Goal: Task Accomplishment & Management: Complete application form

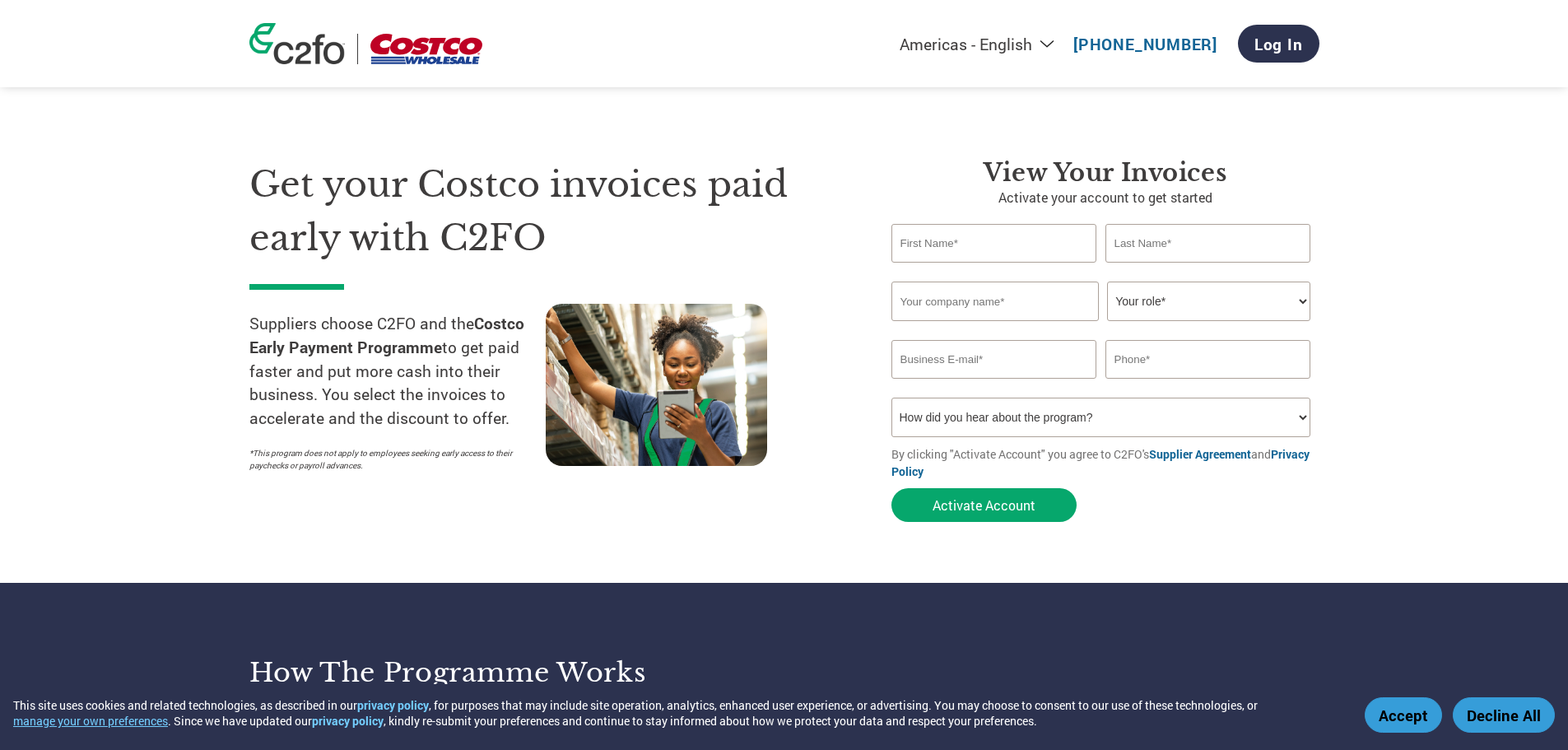
select select "en-[GEOGRAPHIC_DATA]"
click at [1012, 247] on input "text" at bounding box center [994, 242] width 206 height 38
type input "[PERSON_NAME]"
type input "0411087123"
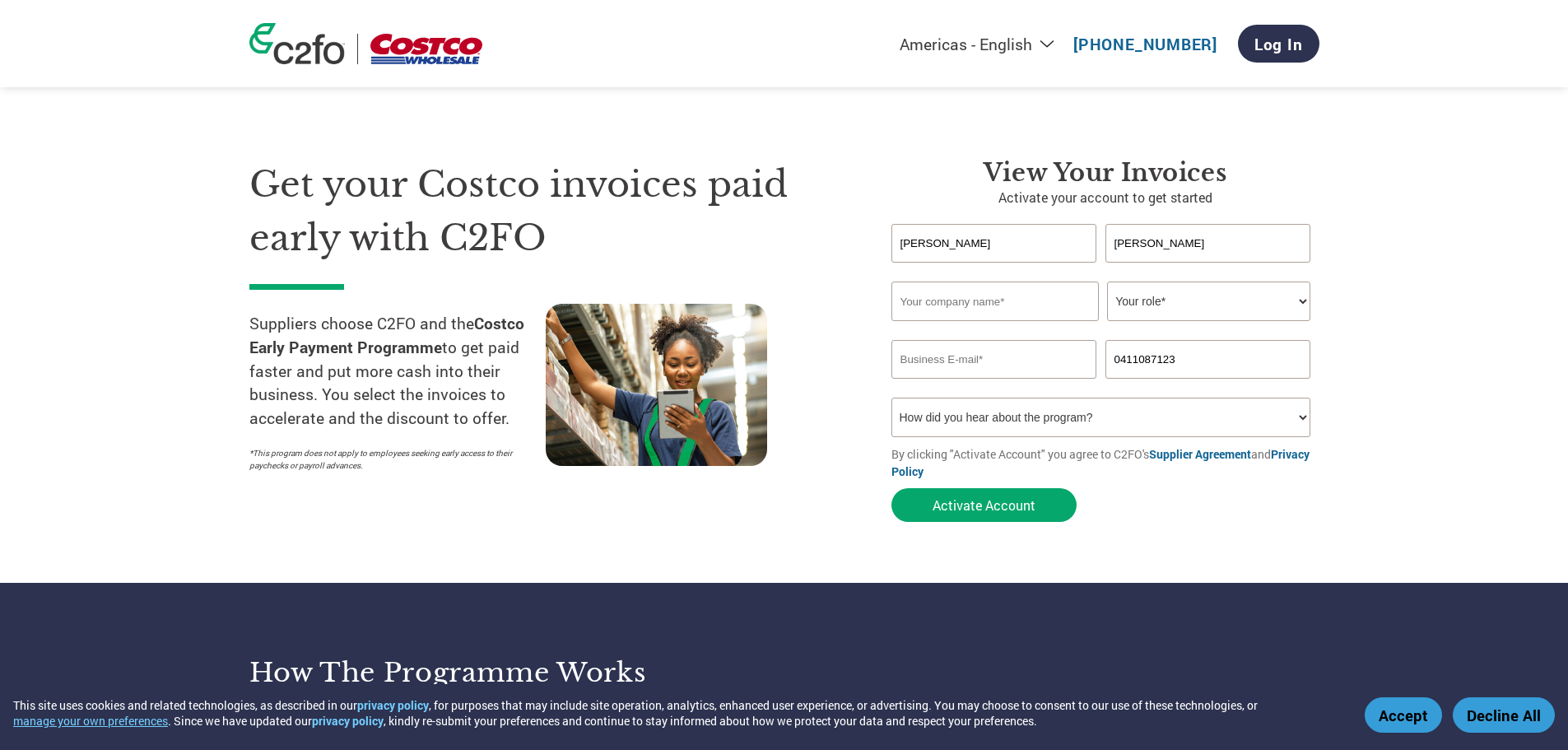
click at [1001, 308] on input "text" at bounding box center [995, 301] width 207 height 39
type input "Lawn Enforcement Pty Ltd ATF [PERSON_NAME] Group Trust"
click at [1278, 297] on select "Your role* CFO Controller Credit Manager Finance Director Treasurer CEO Preside…" at bounding box center [1209, 301] width 203 height 39
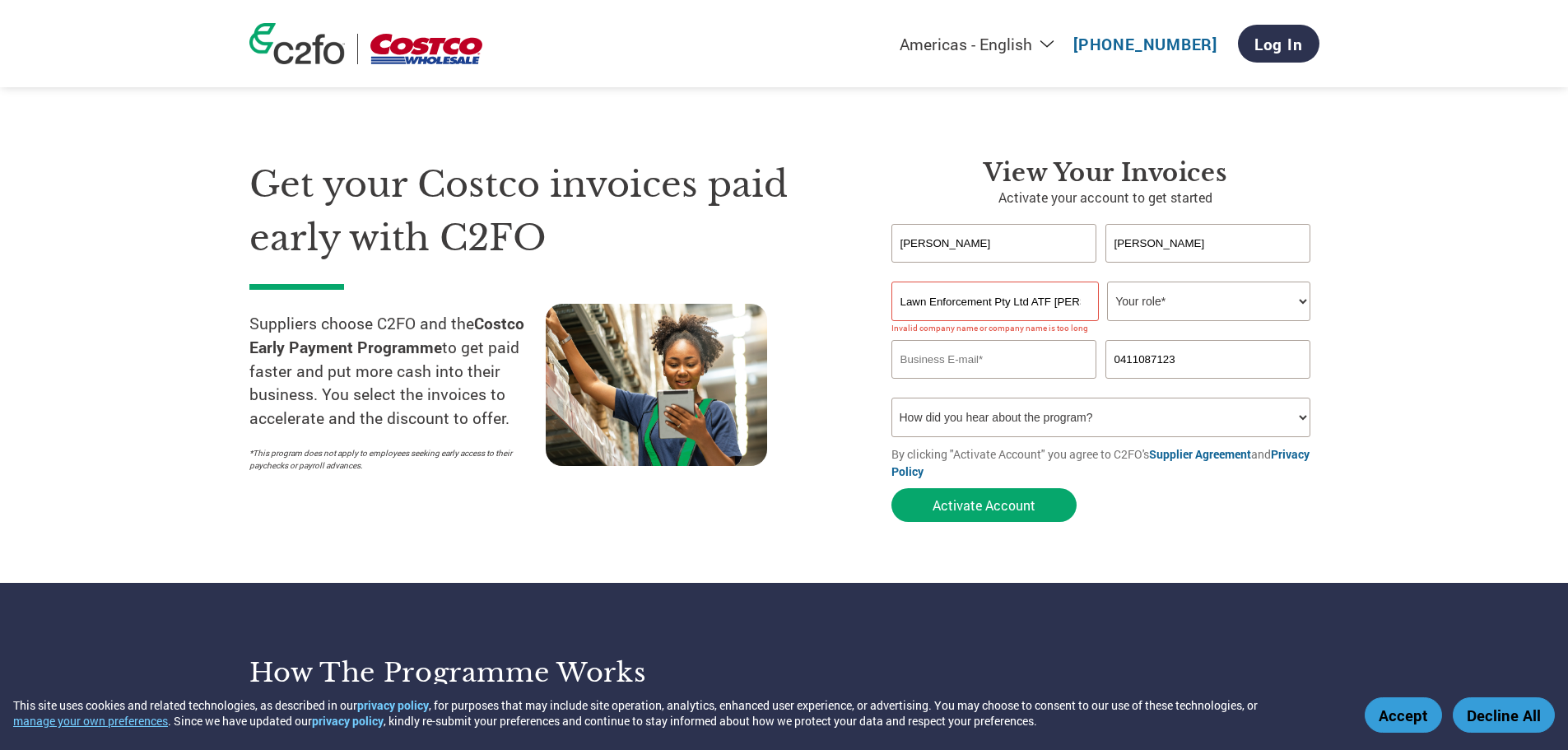
select select "OWNER_FOUNDER"
click at [1107, 282] on select "Your role* CFO Controller Credit Manager Finance Director Treasurer CEO Preside…" at bounding box center [1209, 301] width 203 height 39
click at [995, 360] on input "email" at bounding box center [994, 359] width 206 height 38
type input "l"
type input "[EMAIL_ADDRESS][DOMAIN_NAME]"
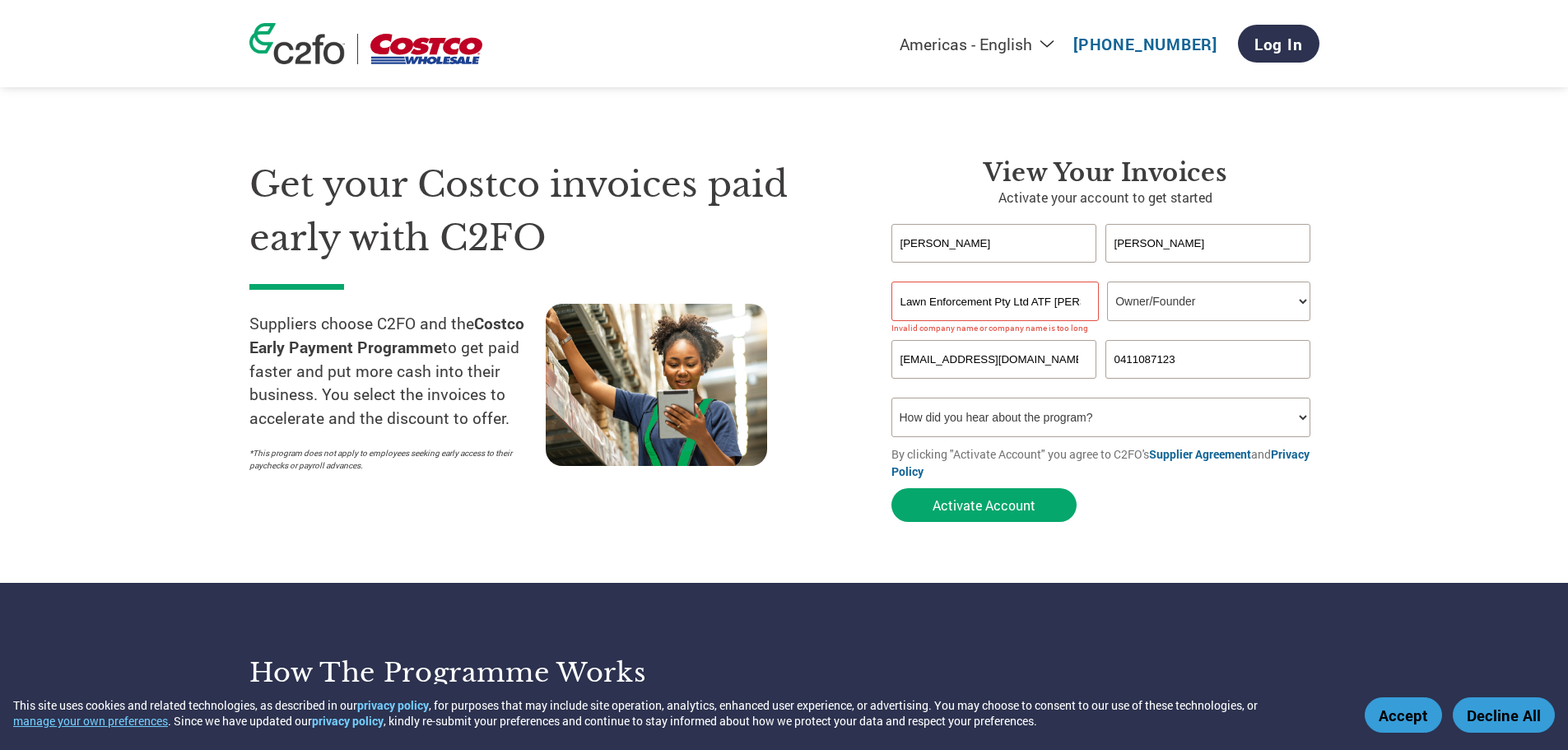
click at [1478, 352] on section "Get your Costco invoices paid early with C2FO Suppliers choose C2FO and the Cos…" at bounding box center [784, 324] width 1568 height 517
drag, startPoint x: 1298, startPoint y: 410, endPoint x: 1310, endPoint y: 406, distance: 12.6
click at [1310, 406] on select "How did you hear about the program? Received a letter Email Social Media Online…" at bounding box center [1101, 417] width 420 height 39
click at [1292, 427] on select "How did you hear about the program? Received a letter Email Social Media Online…" at bounding box center [1101, 417] width 420 height 39
click at [1291, 427] on select "How did you hear about the program? Received a letter Email Social Media Online…" at bounding box center [1101, 417] width 420 height 39
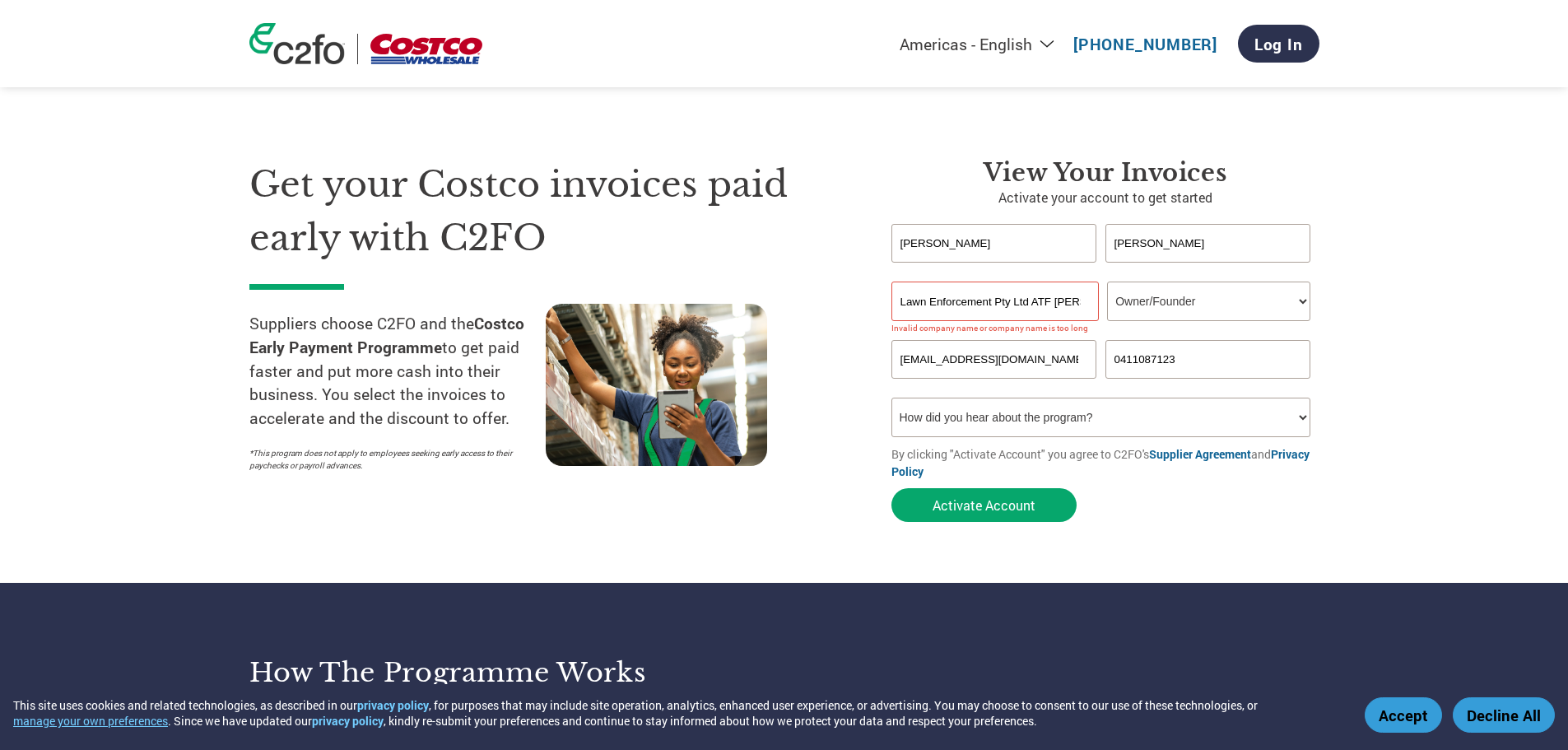
select select "Other"
click at [891, 398] on select "How did you hear about the program? Received a letter Email Social Media Online…" at bounding box center [1101, 417] width 420 height 39
drag, startPoint x: 1031, startPoint y: 304, endPoint x: 1153, endPoint y: 315, distance: 122.5
click at [1153, 315] on div "Lawn Enforcement Pty Ltd ATF [PERSON_NAME] Group Trust Your role* CFO Controlle…" at bounding box center [1106, 301] width 428 height 39
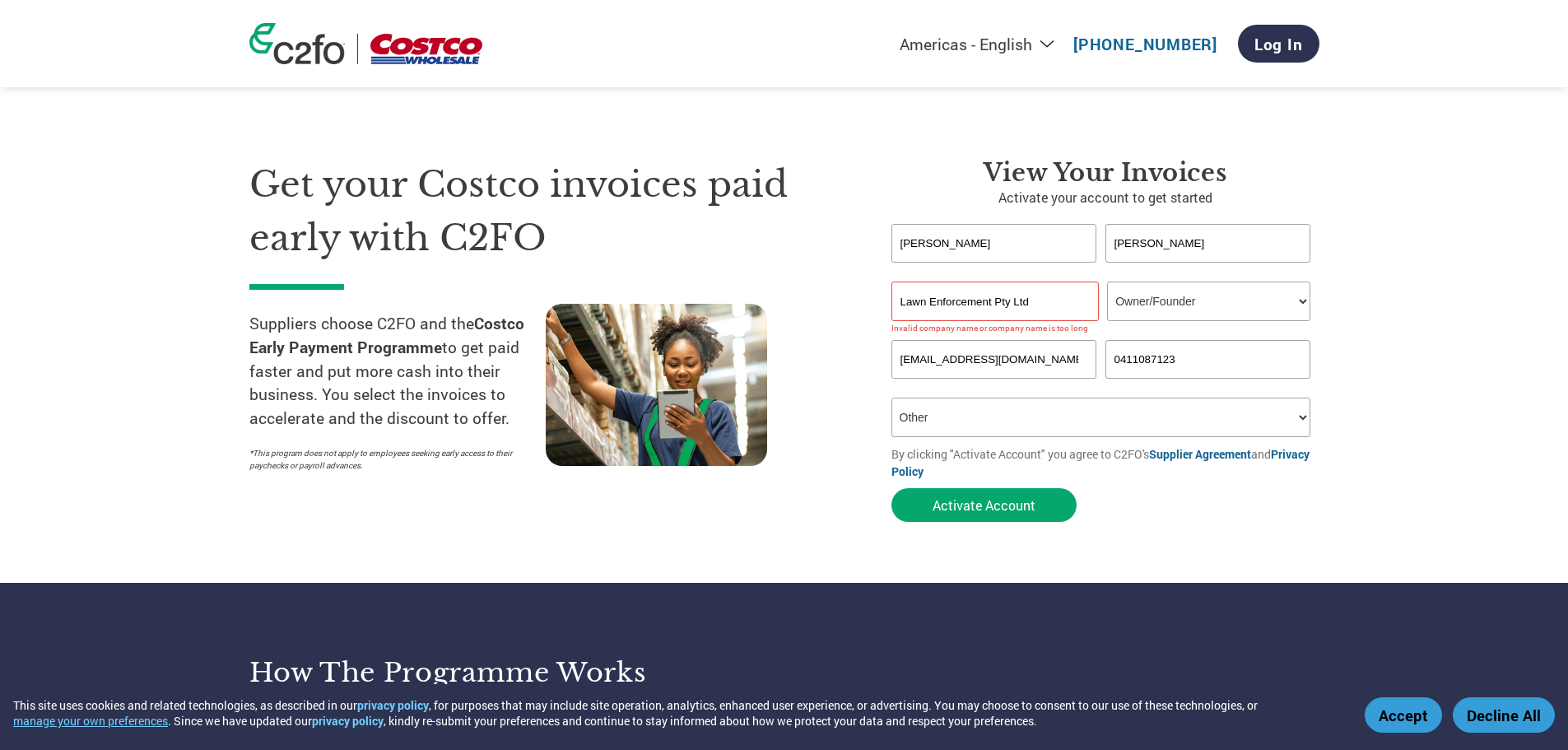
scroll to position [0, 0]
type input "Lawn Enforcement Pty Ltd"
click at [1392, 315] on section "Get your Costco invoices paid early with C2FO Suppliers choose C2FO and the Cos…" at bounding box center [784, 324] width 1568 height 517
click at [1053, 298] on input "Lawn Enforcement Pty Ltd" at bounding box center [995, 301] width 207 height 39
drag, startPoint x: 1049, startPoint y: 300, endPoint x: 901, endPoint y: 297, distance: 148.0
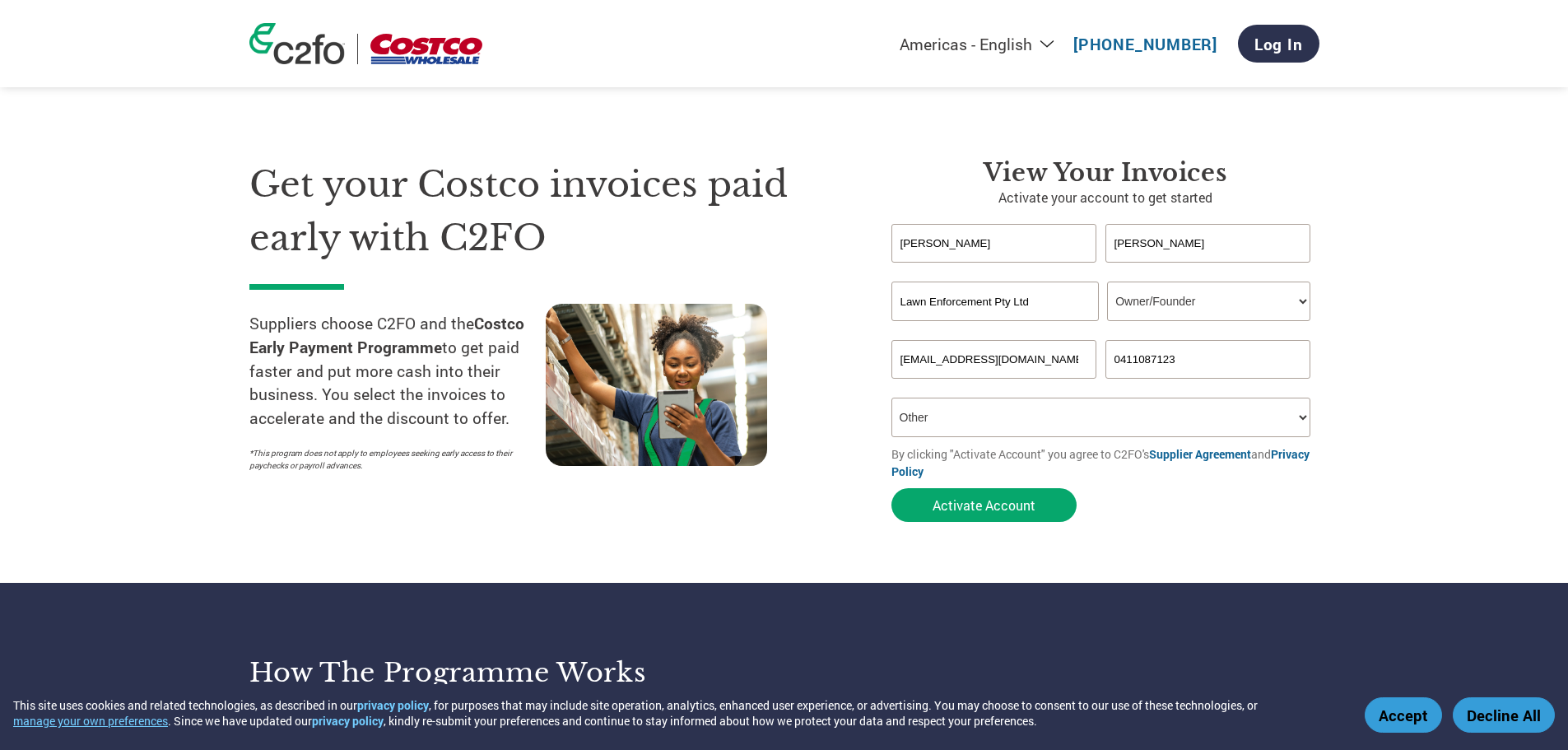
click at [901, 297] on input "Lawn Enforcement Pty Ltd" at bounding box center [995, 301] width 207 height 39
click at [1060, 314] on input "Lawn Enforcement Pty Ltd" at bounding box center [995, 301] width 207 height 39
drag, startPoint x: 1405, startPoint y: 479, endPoint x: 1383, endPoint y: 474, distance: 22.6
click at [1404, 478] on section "Get your Costco invoices paid early with C2FO Suppliers choose C2FO and the Cos…" at bounding box center [784, 324] width 1568 height 517
click at [1053, 505] on button "Activate Account" at bounding box center [984, 505] width 185 height 34
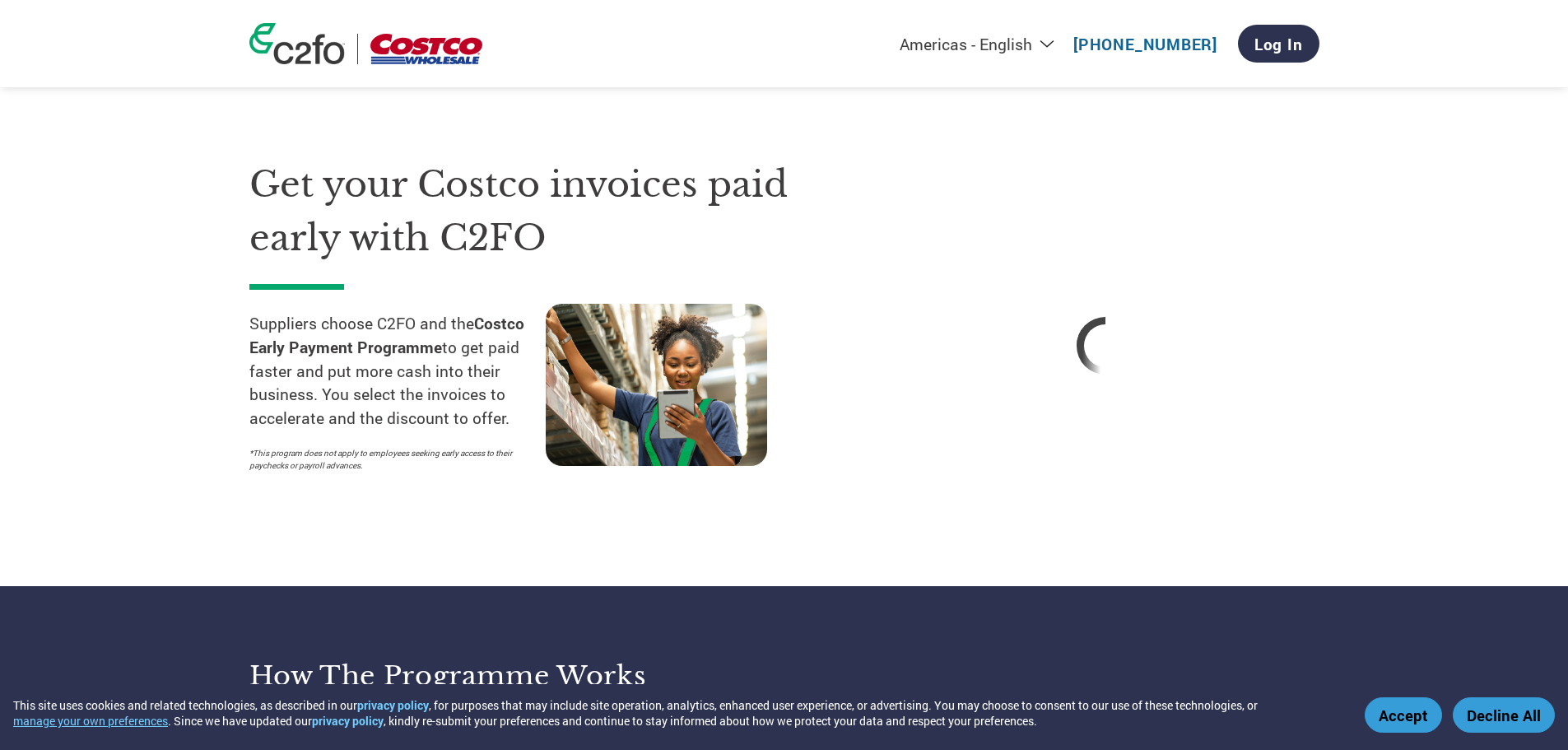
select select "en-[GEOGRAPHIC_DATA]"
